Goal: Information Seeking & Learning: Learn about a topic

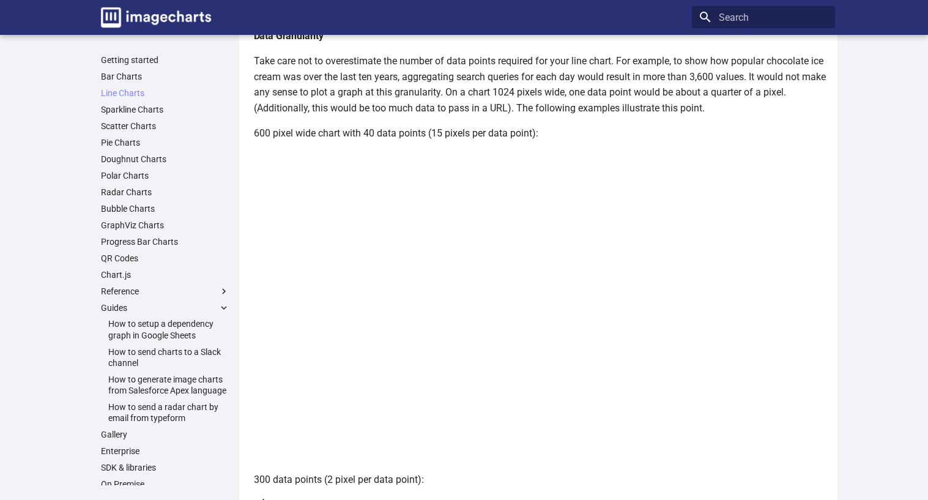
scroll to position [1559, 0]
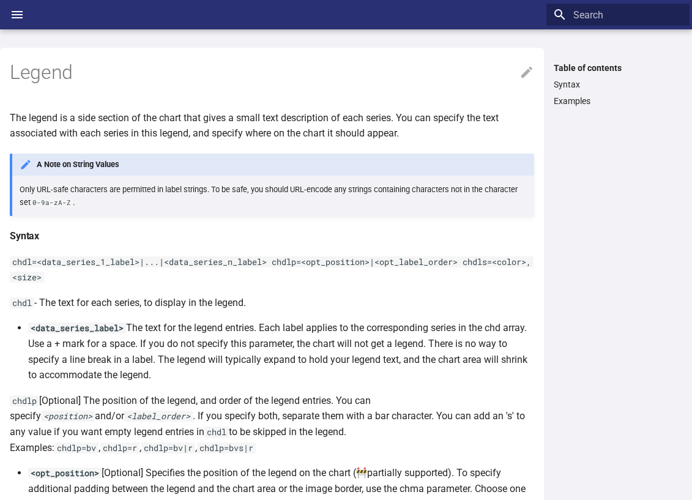
click at [396, 298] on p "chdl - The text for each series, to display in the legend." at bounding box center [272, 303] width 524 height 16
drag, startPoint x: 38, startPoint y: 264, endPoint x: 10, endPoint y: 263, distance: 27.5
click at [10, 263] on code "chdl=<data_series_1_label>|...|<data_series_n_label> chdlp=<opt_position>|<opt_…" at bounding box center [271, 269] width 523 height 27
copy code "chdl="
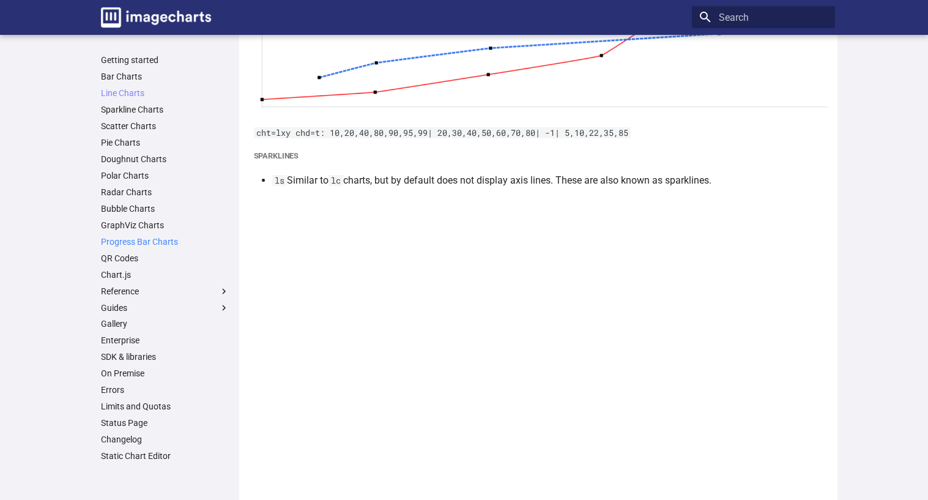
scroll to position [1284, 0]
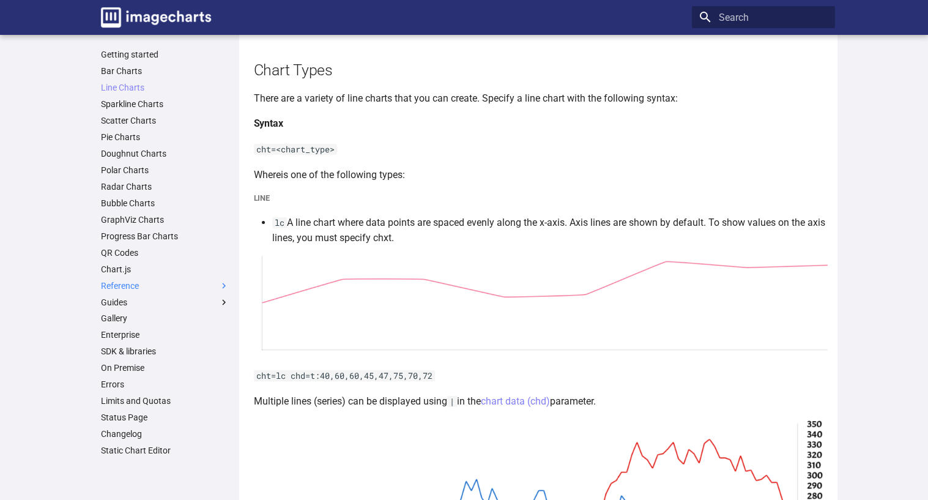
scroll to position [306, 0]
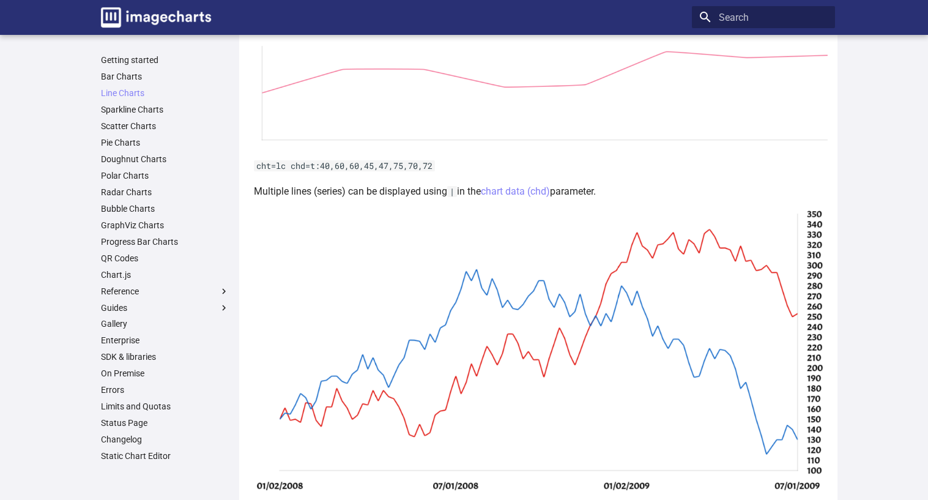
drag, startPoint x: 199, startPoint y: 285, endPoint x: 57, endPoint y: 309, distance: 143.9
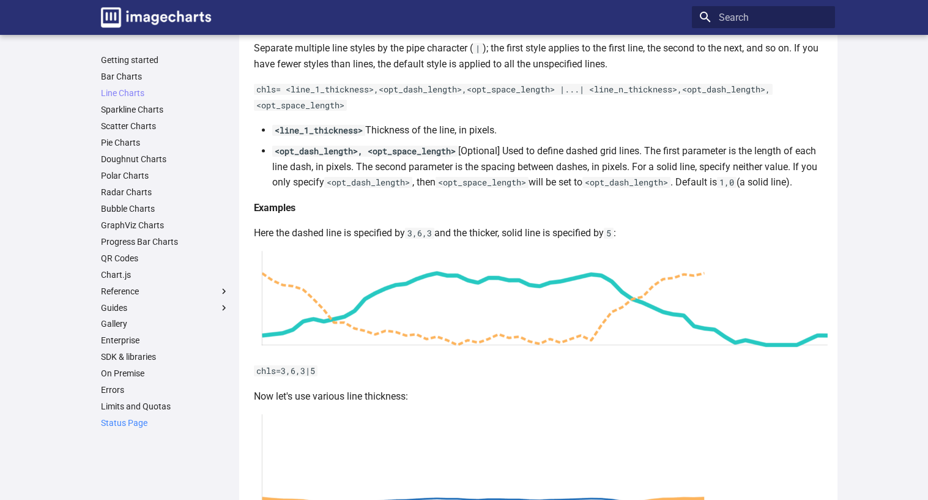
scroll to position [2974, 0]
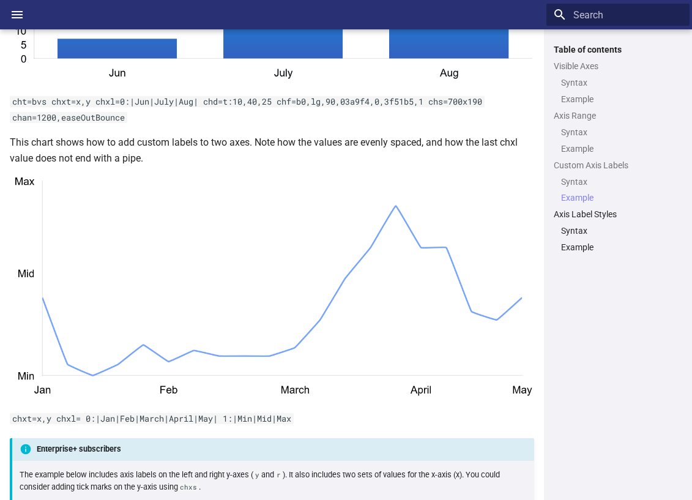
scroll to position [4606, 0]
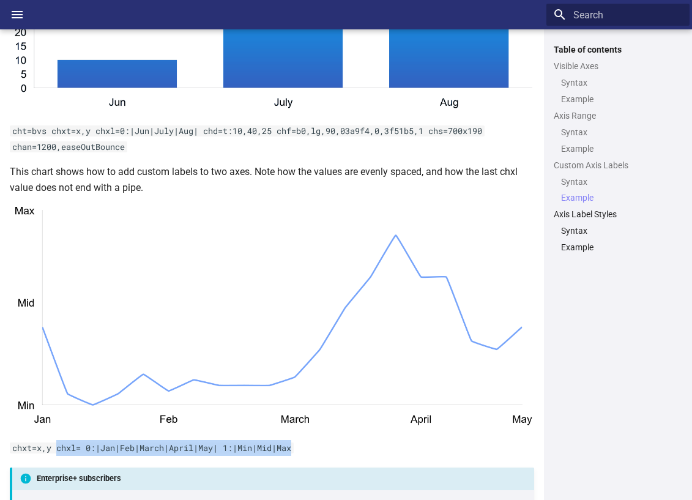
drag, startPoint x: 311, startPoint y: 430, endPoint x: 57, endPoint y: 426, distance: 253.2
click at [57, 440] on p "chxt=x,y chxl= 0:|Jan|Feb|March|April|May| 1:|Min|Mid|Max" at bounding box center [272, 448] width 524 height 16
copy code "chxl= 0:|Jan|Feb|March|April|May| 1:|Min|Mid|Max"
click at [635, 465] on div "Table of contents Visible Axes Syntax Example Axis Range Syntax Example Custom …" at bounding box center [617, 264] width 143 height 441
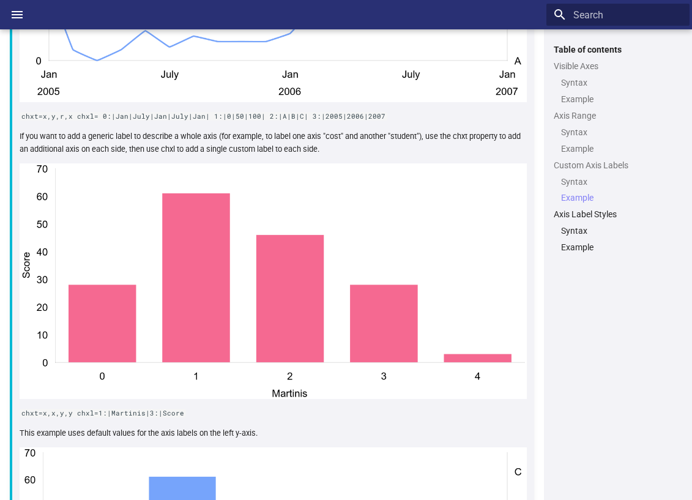
scroll to position [5339, 0]
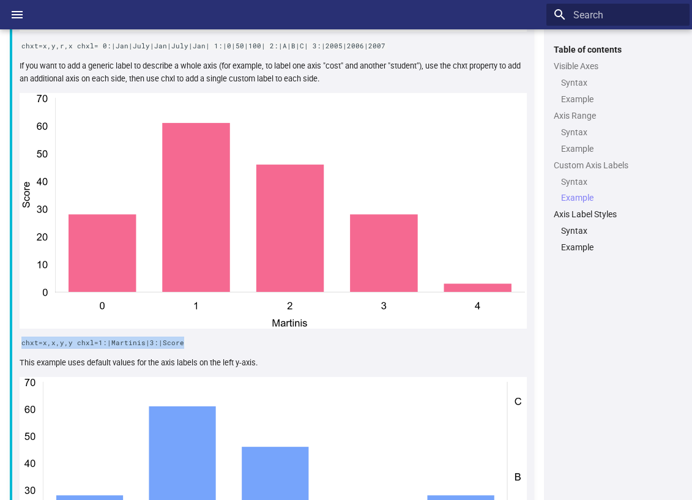
drag, startPoint x: 181, startPoint y: 327, endPoint x: 0, endPoint y: 327, distance: 181.0
copy code "chxt=x,x,y,y chxl=1:|Martinis|3:|Score"
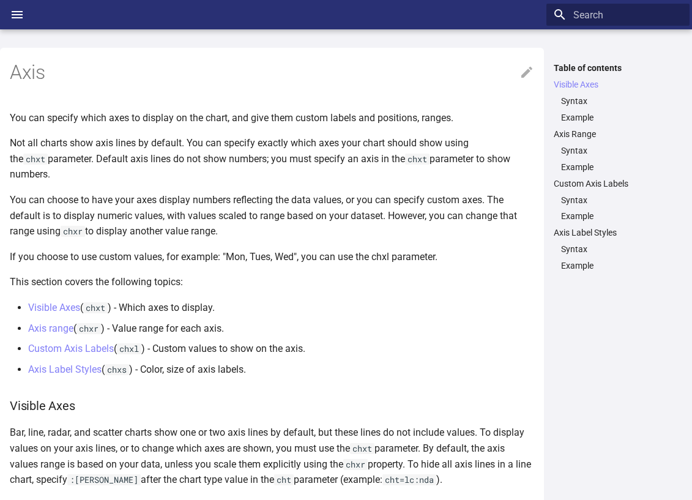
scroll to position [339, 0]
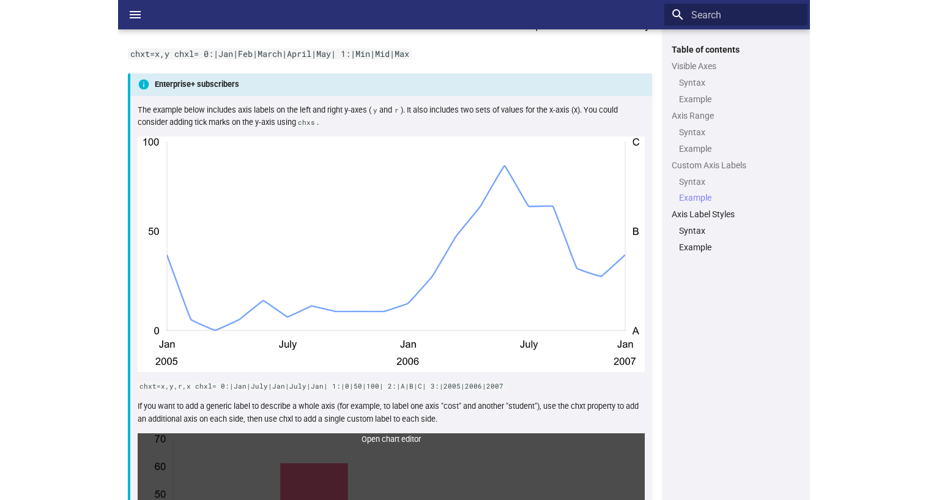
scroll to position [4987, 0]
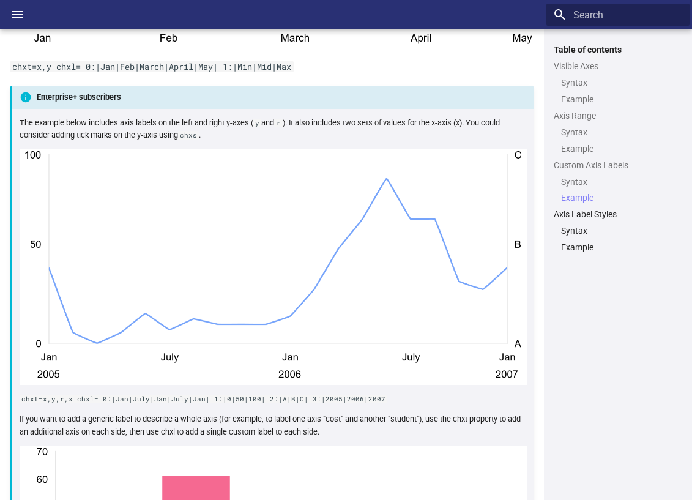
click at [305, 420] on p "If you want to add a generic label to describe a whole axis (for example, to la…" at bounding box center [273, 425] width 507 height 25
click at [668, 434] on div "Table of contents Visible Axes Syntax Example Axis Range Syntax Example Custom …" at bounding box center [617, 264] width 143 height 441
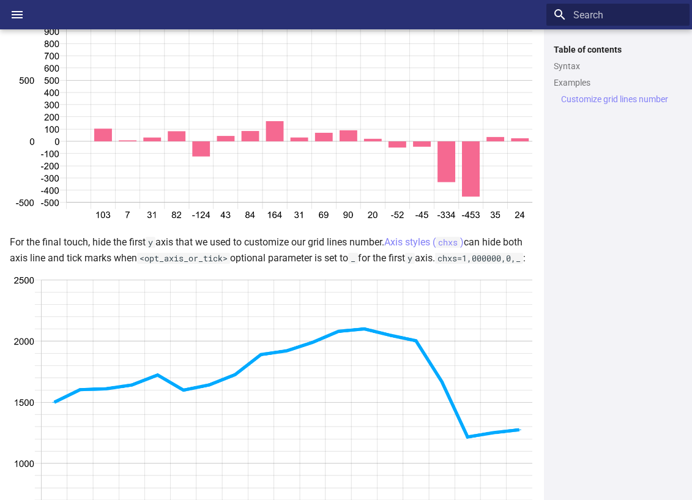
scroll to position [4119, 0]
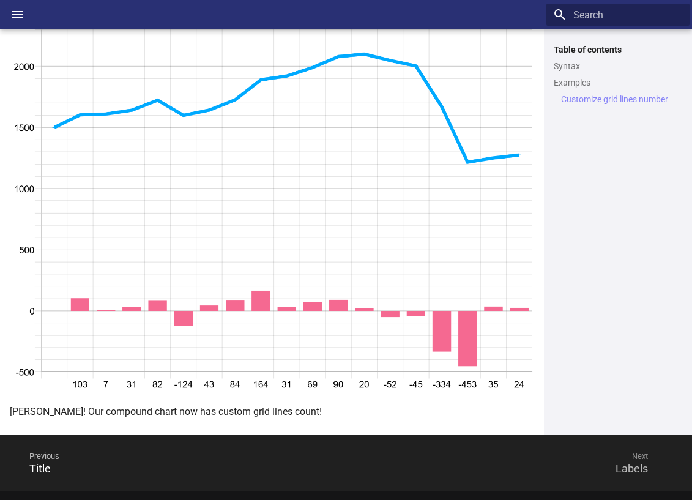
click at [644, 471] on span "Next" at bounding box center [503, 455] width 314 height 29
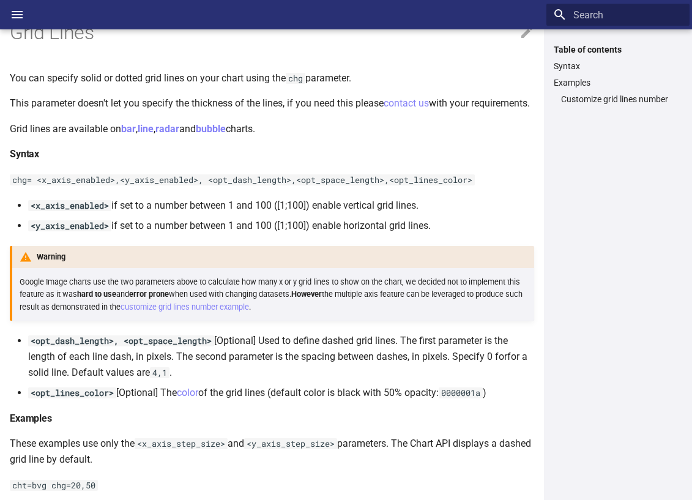
scroll to position [0, 0]
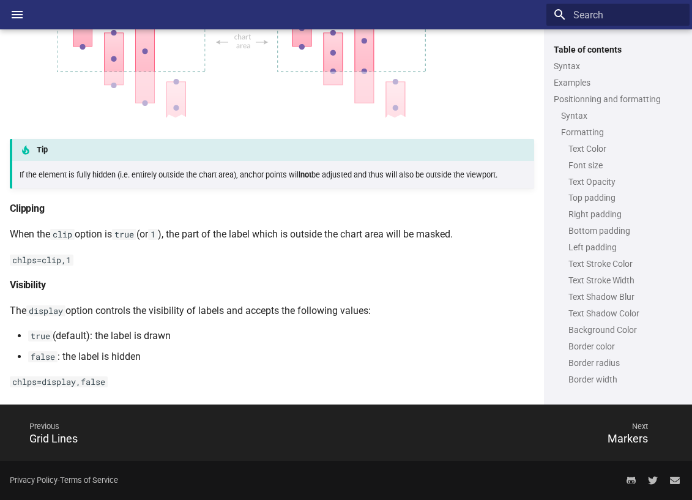
scroll to position [4465, 0]
drag, startPoint x: 421, startPoint y: 297, endPoint x: 336, endPoint y: 341, distance: 95.4
click at [336, 341] on li "true (default): the label is drawn" at bounding box center [281, 336] width 506 height 16
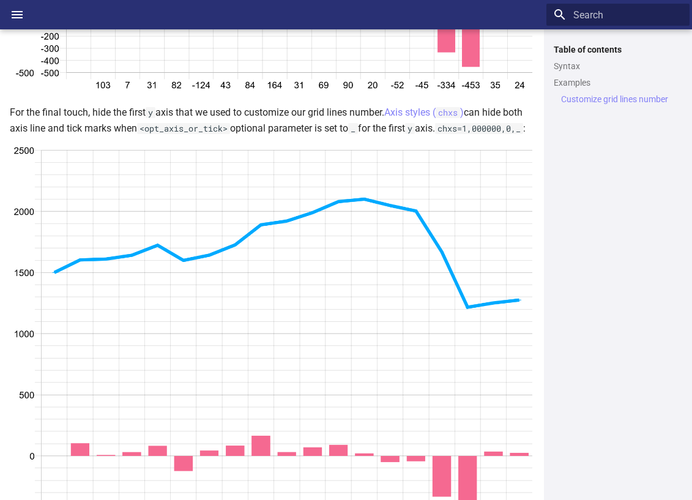
scroll to position [4181, 0]
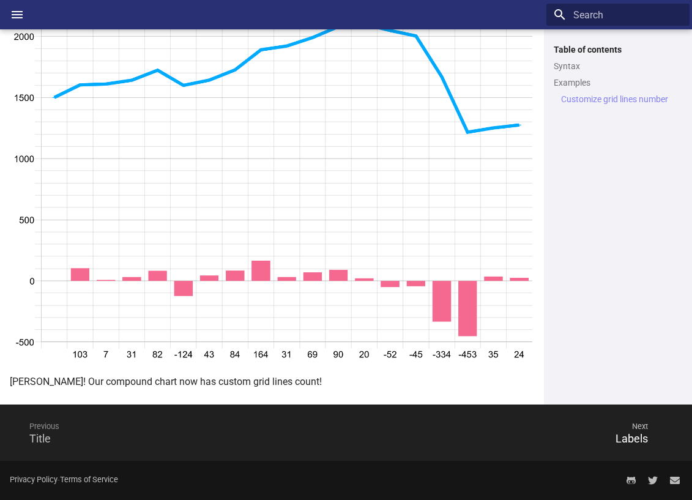
click at [37, 429] on span "Previous" at bounding box center [174, 426] width 314 height 29
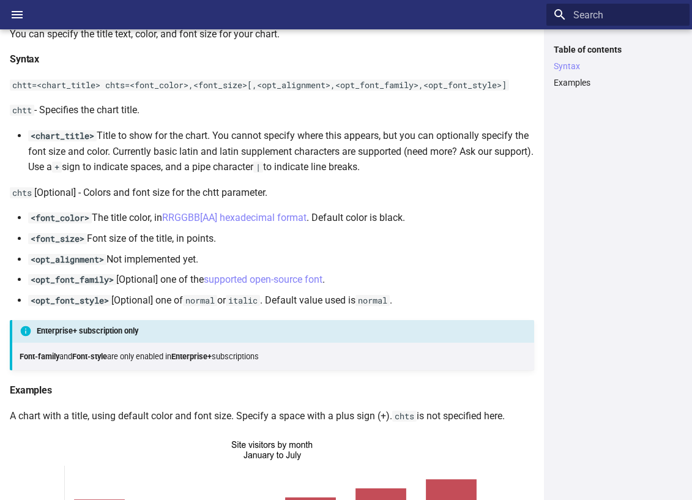
scroll to position [267, 0]
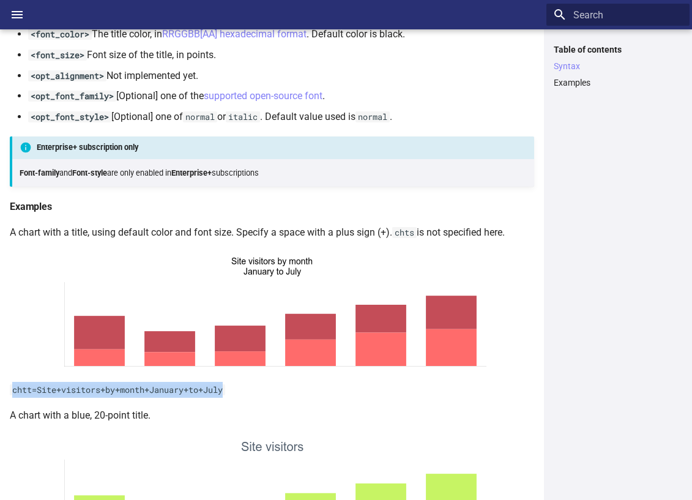
drag, startPoint x: 238, startPoint y: 391, endPoint x: -43, endPoint y: 388, distance: 281.9
copy code "chtt=Site+visitors+by+month+January+to+July"
click at [571, 440] on div "Table of contents Syntax Examples" at bounding box center [617, 264] width 143 height 441
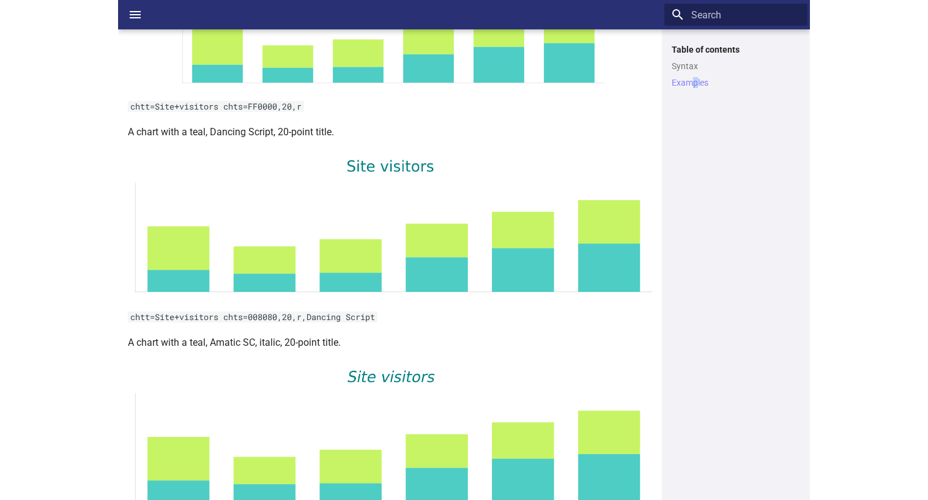
scroll to position [734, 0]
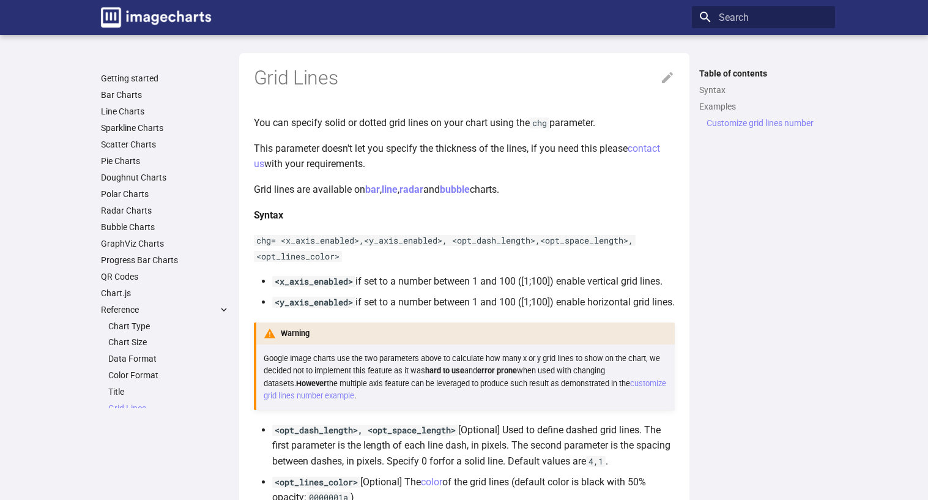
scroll to position [3619, 0]
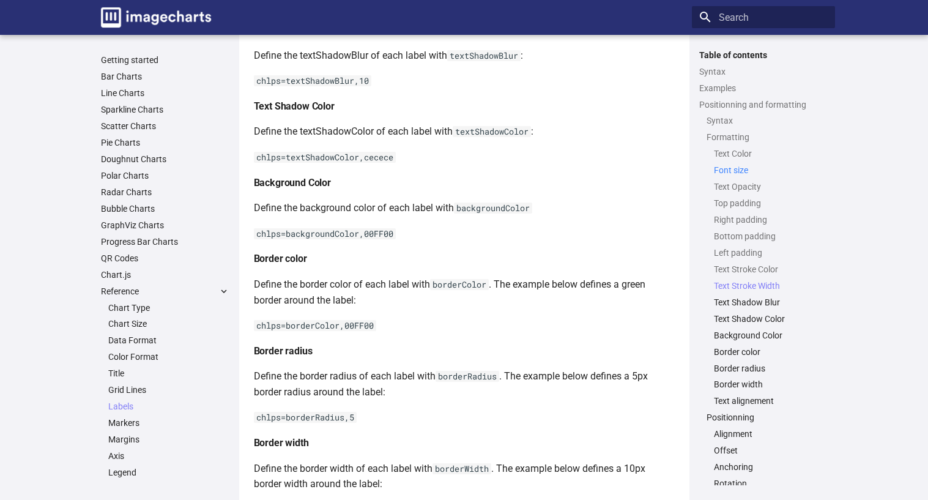
scroll to position [2385, 0]
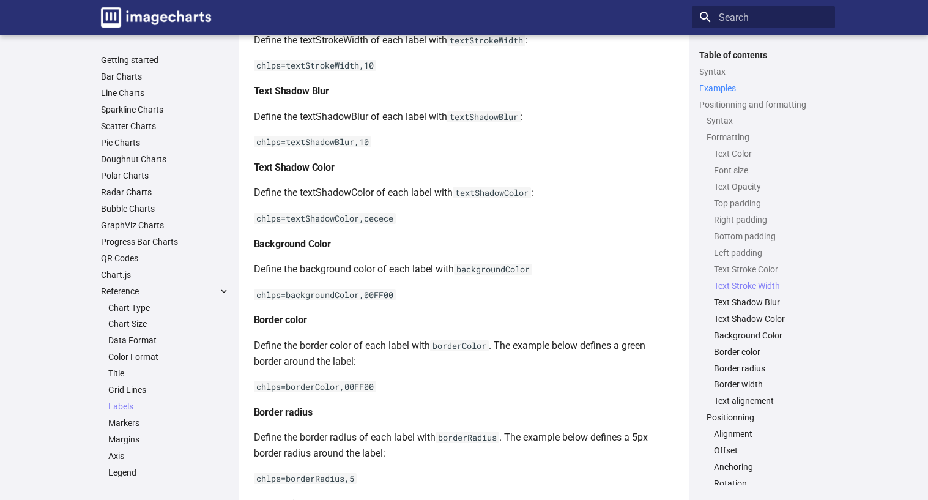
click at [702, 84] on link "Examples" at bounding box center [763, 88] width 128 height 11
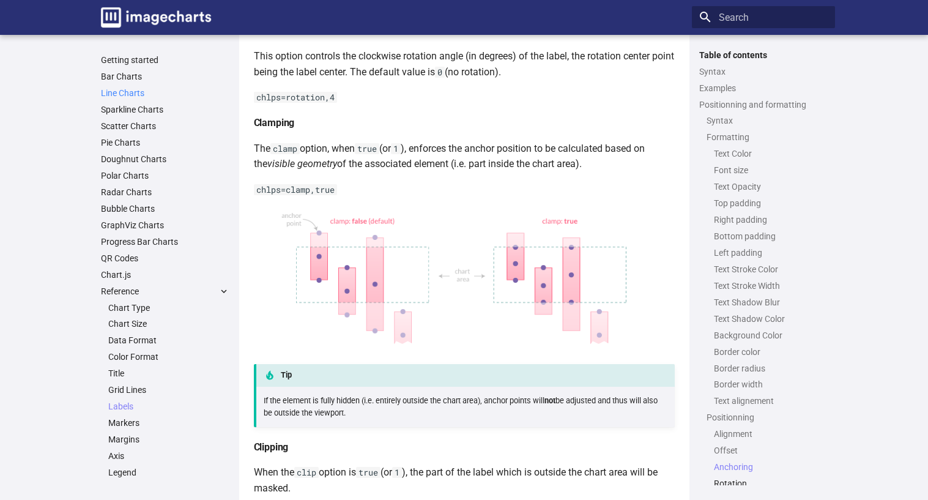
click at [116, 90] on link "Line Charts" at bounding box center [165, 92] width 128 height 11
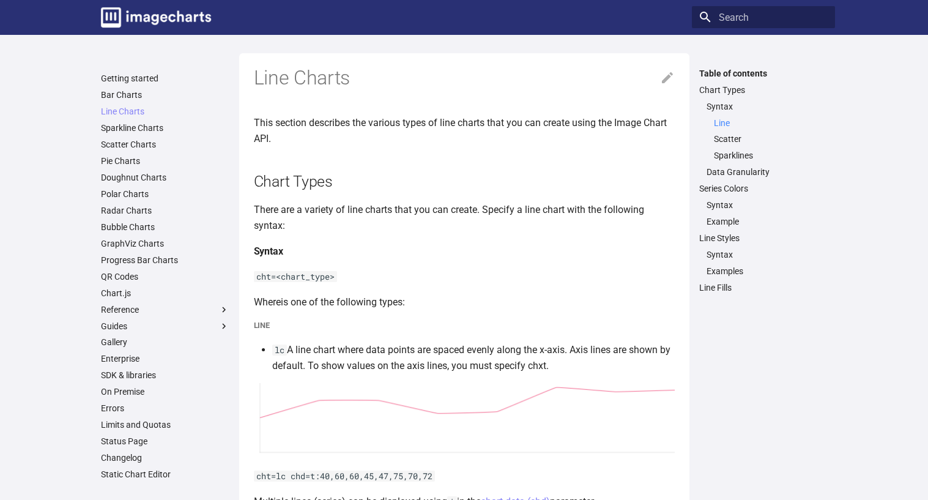
click at [726, 121] on link "Line" at bounding box center [771, 122] width 114 height 11
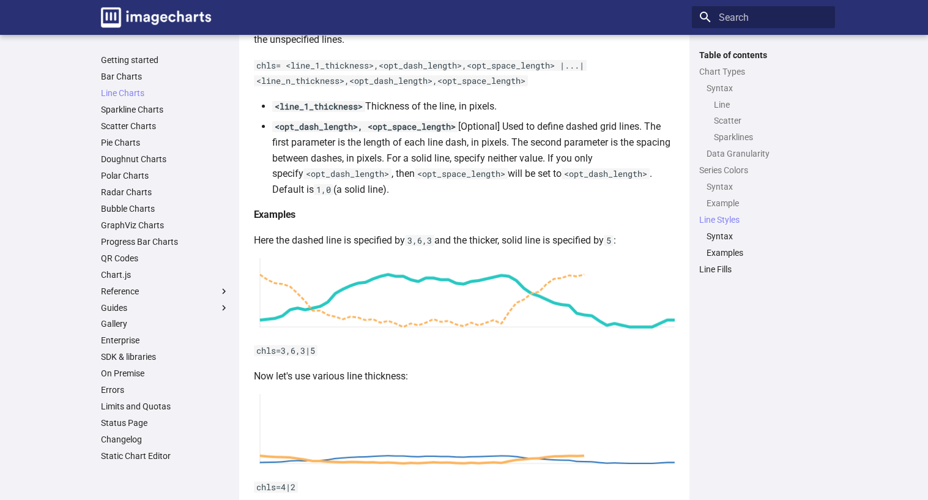
scroll to position [2904, 0]
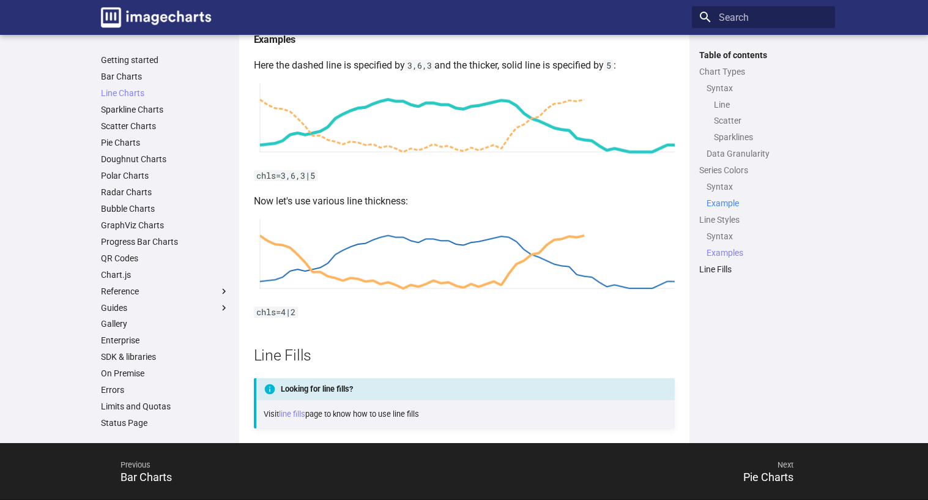
click at [714, 207] on link "Example" at bounding box center [766, 203] width 121 height 11
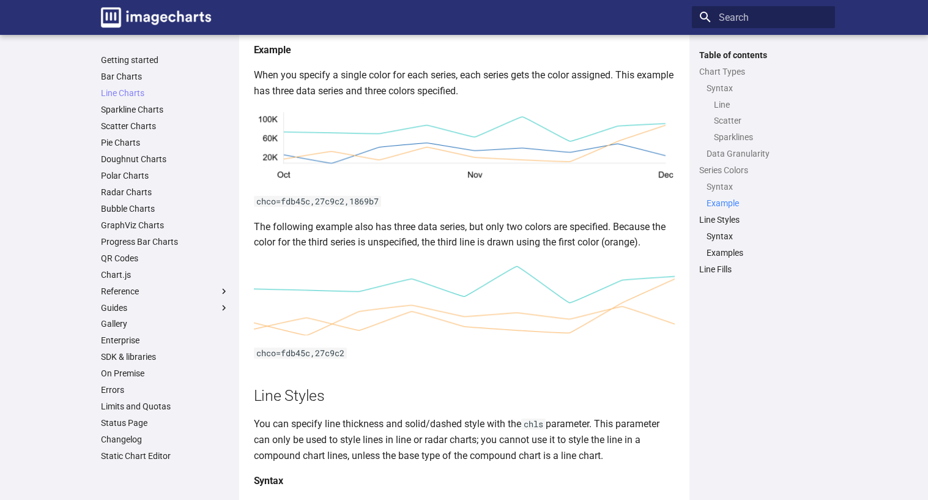
click at [714, 204] on link "Example" at bounding box center [766, 203] width 121 height 11
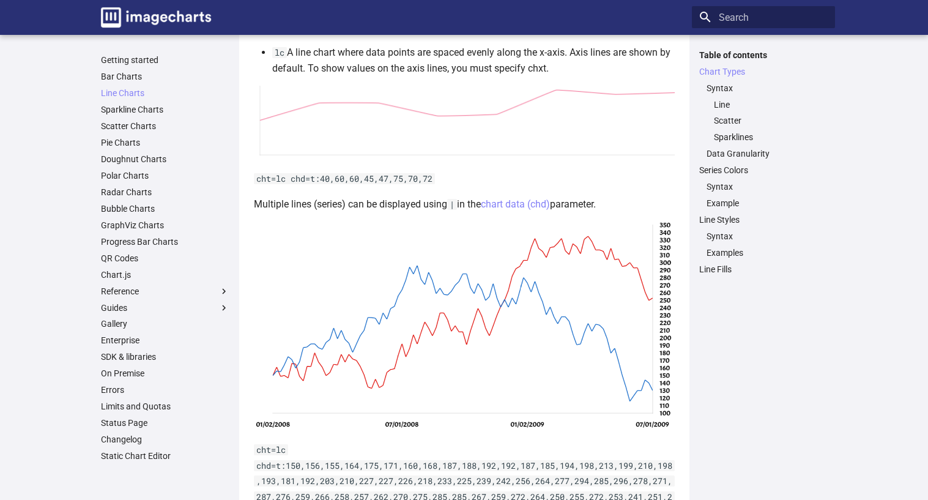
scroll to position [92, 0]
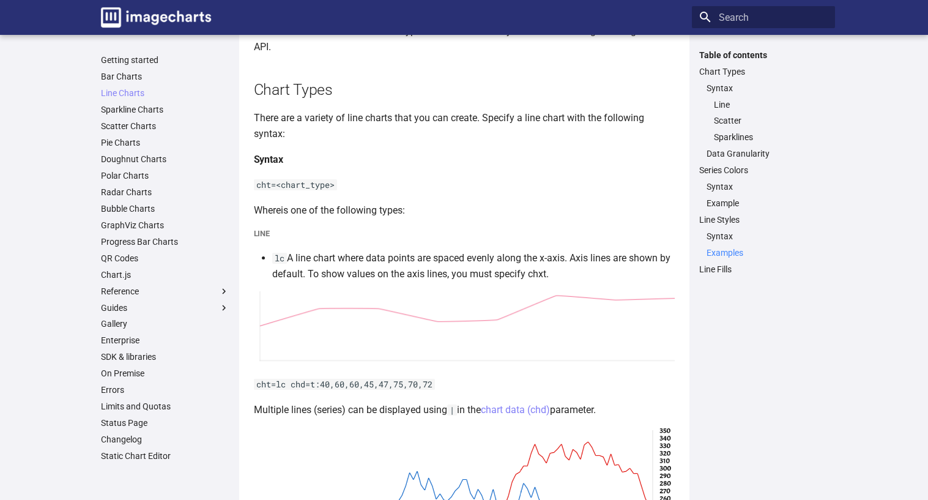
click at [723, 251] on link "Examples" at bounding box center [766, 252] width 121 height 11
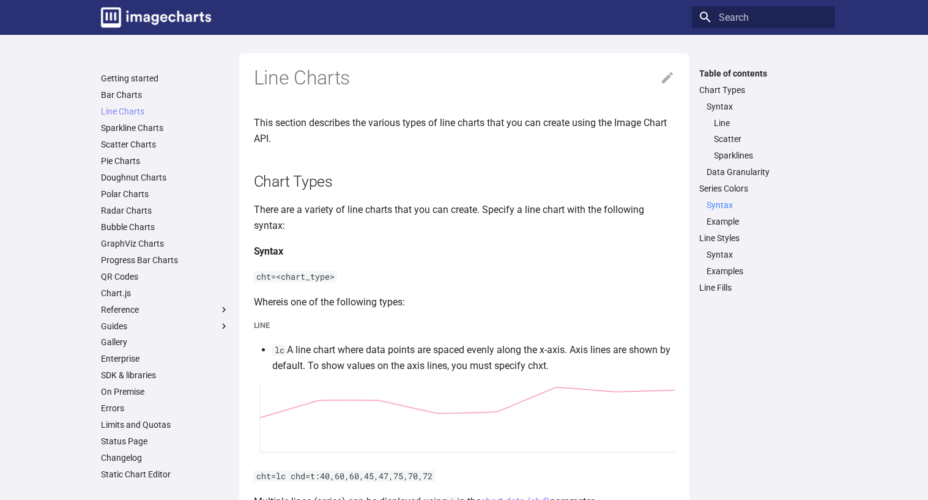
click at [713, 201] on link "Syntax" at bounding box center [766, 204] width 121 height 11
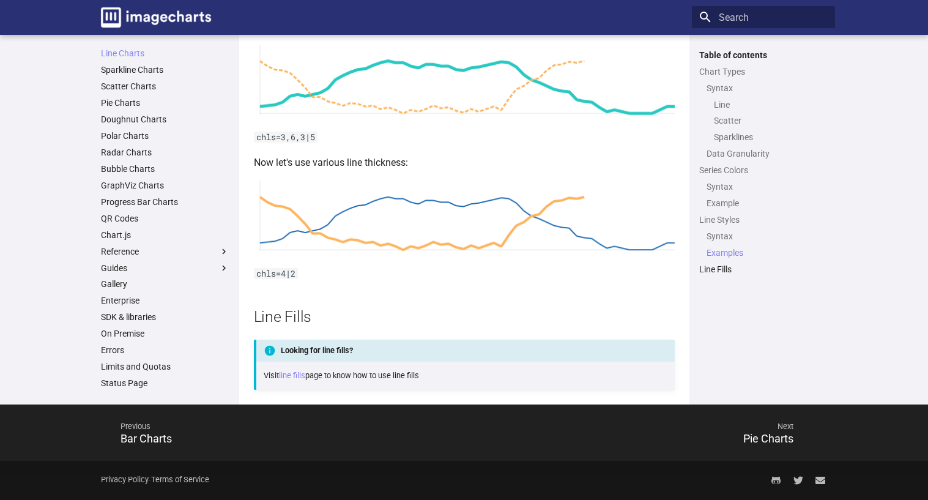
scroll to position [61, 0]
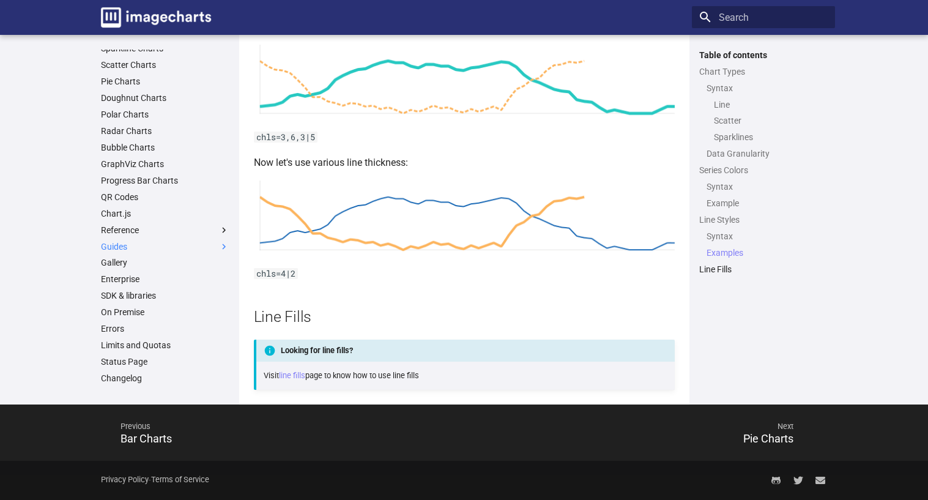
click at [109, 244] on label "Guides" at bounding box center [165, 246] width 128 height 11
click at [0, 0] on input "Guides" at bounding box center [0, 0] width 0 height 0
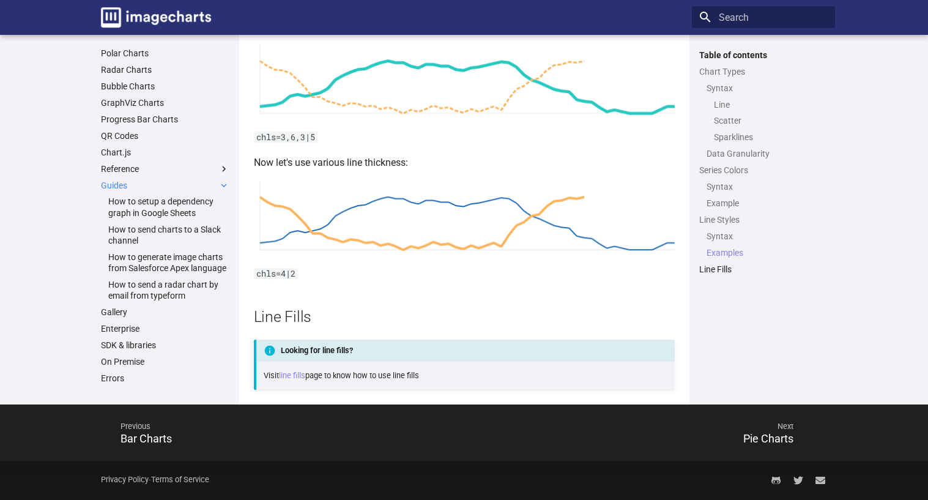
scroll to position [183, 0]
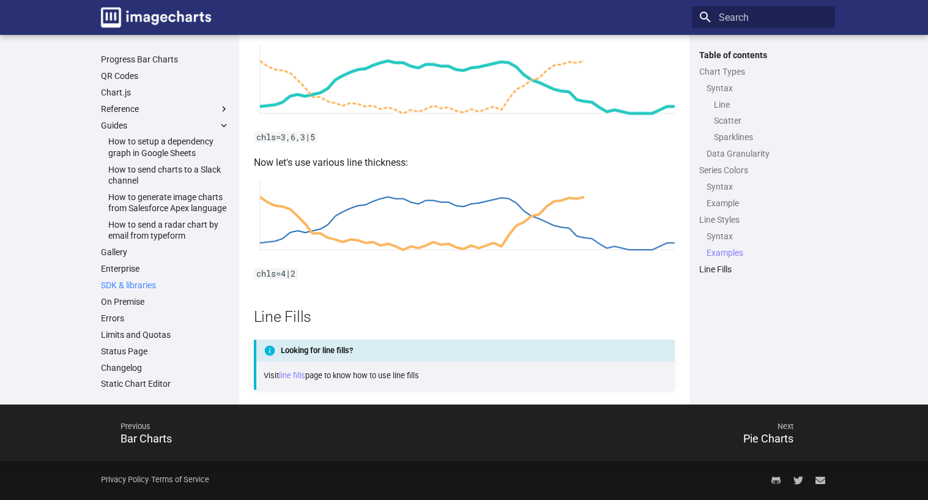
click at [135, 290] on link "SDK & libraries" at bounding box center [165, 284] width 128 height 11
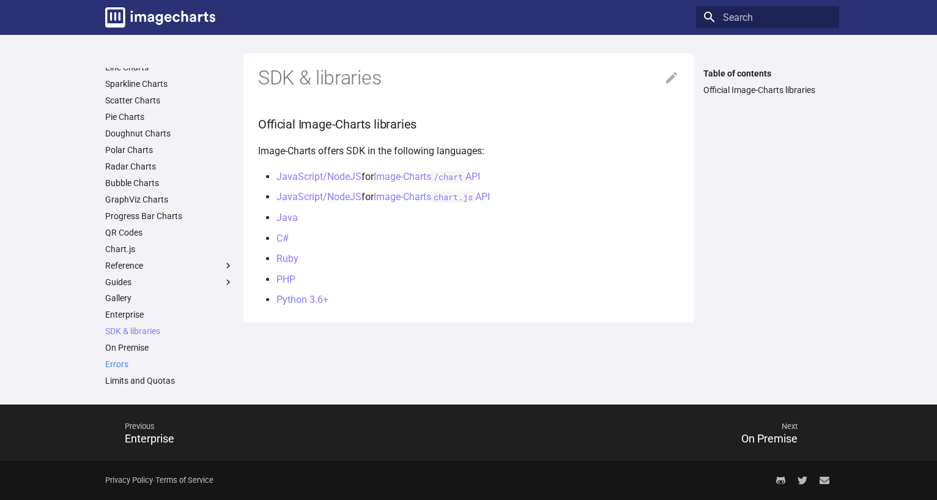
scroll to position [90, 0]
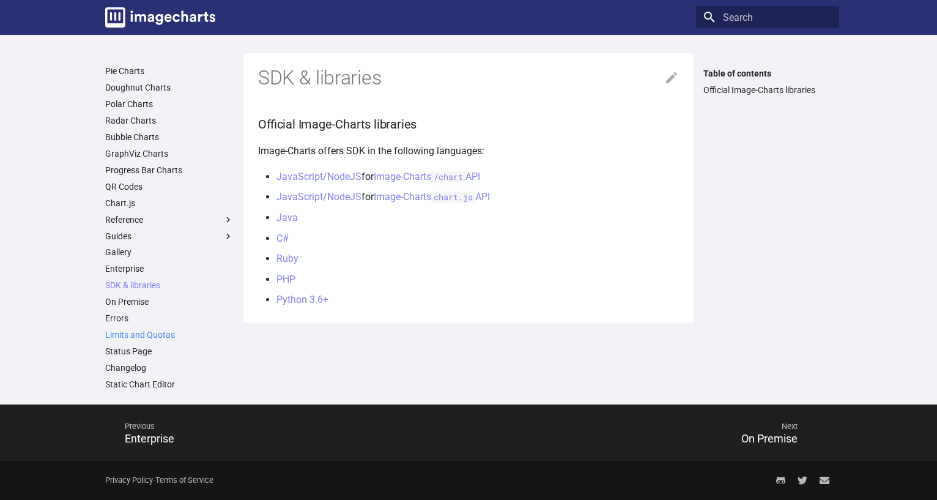
click at [135, 333] on link "Limits and Quotas" at bounding box center [169, 334] width 128 height 11
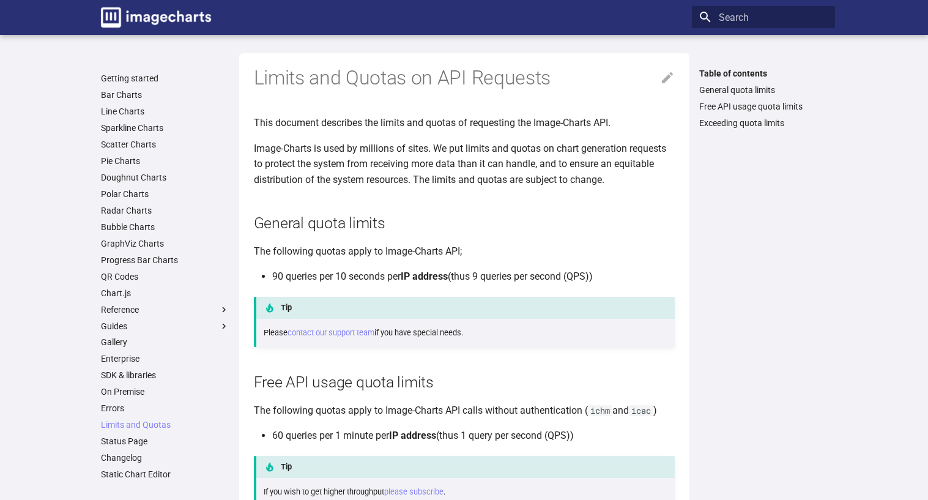
scroll to position [218, 0]
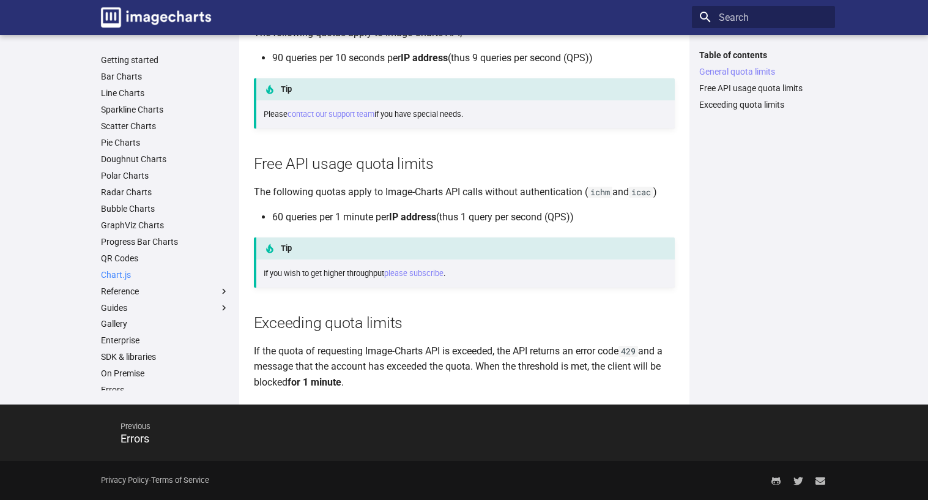
click at [117, 271] on link "Chart.js" at bounding box center [165, 274] width 128 height 11
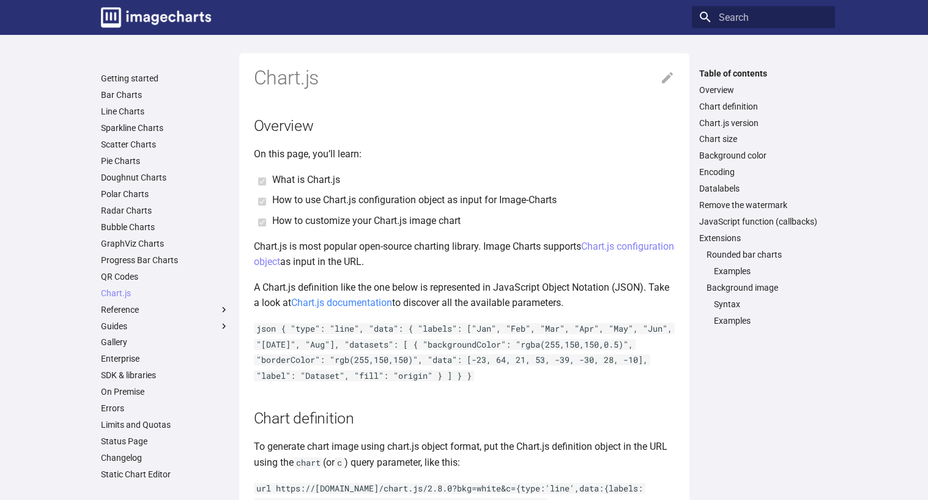
click at [340, 303] on link "Chart.js documentation" at bounding box center [341, 303] width 101 height 12
